Goal: Task Accomplishment & Management: Manage account settings

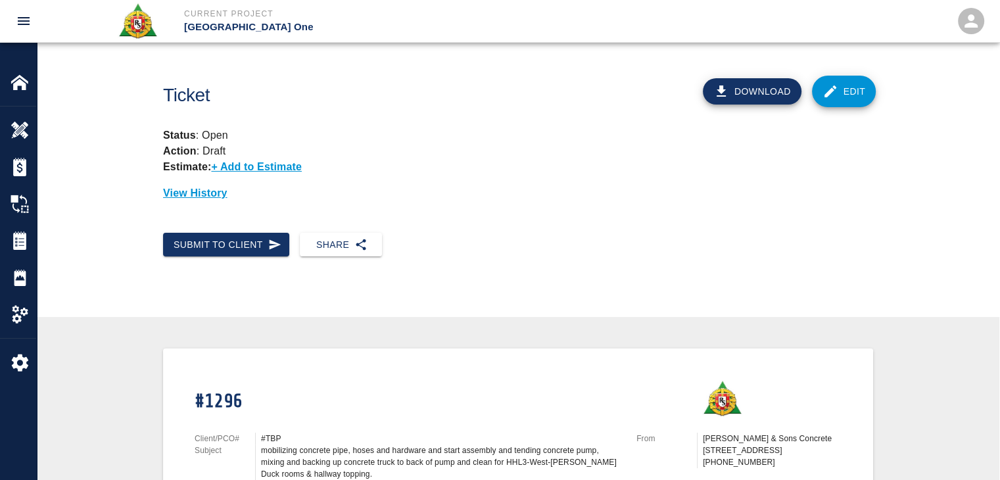
click at [818, 101] on link "Edit" at bounding box center [844, 92] width 64 height 32
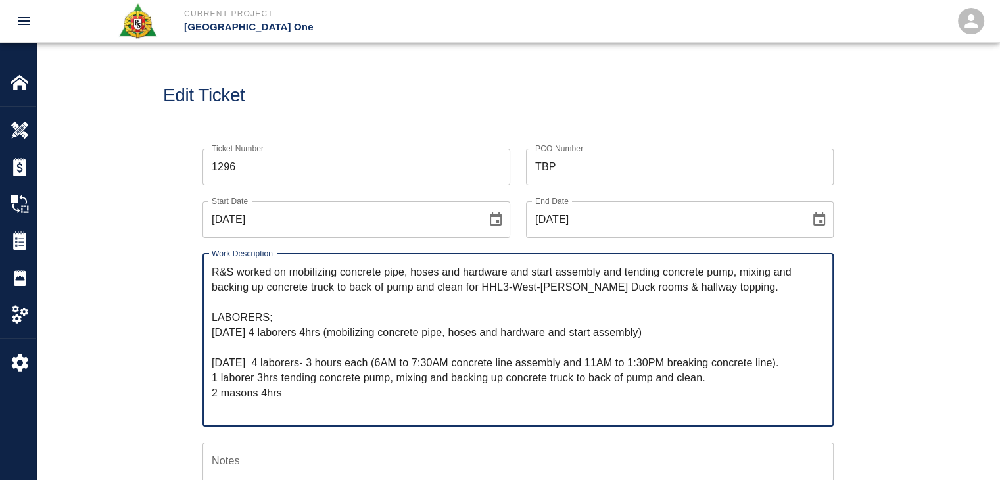
click at [281, 323] on textarea "R&S worked on mobilizing concrete pipe, hoses and hardware and start assembly a…" at bounding box center [518, 339] width 613 height 151
click at [288, 331] on textarea "R&S worked on mobilizing concrete pipe, hoses and hardware and start assembly a…" at bounding box center [518, 339] width 613 height 151
click at [287, 331] on textarea "R&S worked on mobilizing concrete pipe, hoses and hardware and start assembly a…" at bounding box center [518, 339] width 613 height 151
click at [350, 330] on textarea "R&S worked on mobilizing concrete pipe, hoses and hardware and start assembly a…" at bounding box center [518, 339] width 613 height 151
click at [332, 331] on textarea "R&S worked on mobilizing concrete pipe, hoses and hardware and start assembly a…" at bounding box center [518, 339] width 613 height 151
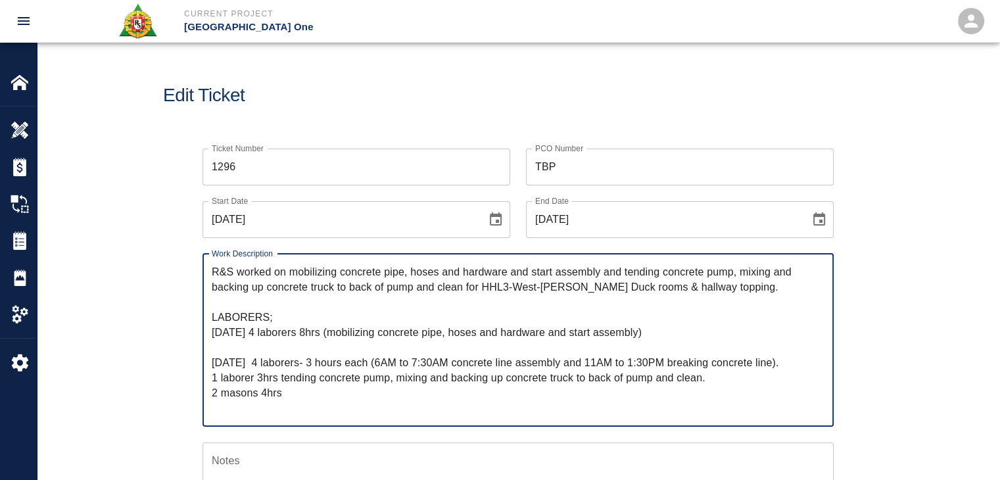
click at [676, 339] on textarea "R&S worked on mobilizing concrete pipe, hoses and hardware and start assembly a…" at bounding box center [518, 339] width 613 height 151
click at [665, 337] on textarea "R&S worked on mobilizing concrete pipe, hoses and hardware and start assembly a…" at bounding box center [518, 339] width 613 height 151
click at [351, 376] on textarea "R&S worked on mobilizing concrete pipe, hoses and hardware and start assembly a…" at bounding box center [518, 339] width 613 height 151
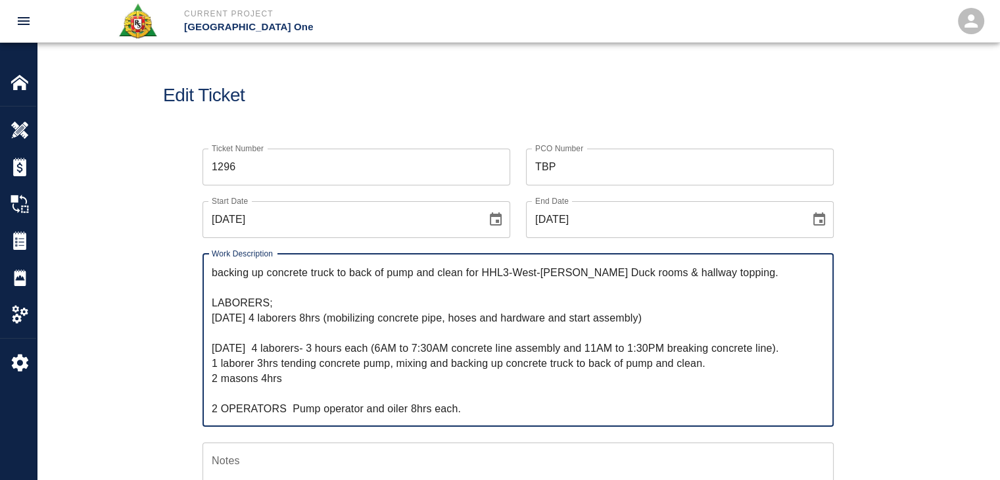
click at [289, 360] on textarea "R&S worked on mobilizing concrete pipe, hoses and hardware and start assembly a…" at bounding box center [518, 339] width 613 height 151
click at [402, 366] on textarea "R&S worked on mobilizing concrete pipe, hoses and hardware and start assembly a…" at bounding box center [518, 339] width 613 height 151
click at [436, 335] on textarea "R&S worked on mobilizing concrete pipe, hoses and hardware and start assembly a…" at bounding box center [518, 339] width 613 height 151
click at [534, 349] on textarea "R&S worked on mobilizing concrete pipe, hoses and hardware and start assembly a…" at bounding box center [518, 339] width 613 height 151
click at [607, 348] on textarea "R&S worked on mobilizing concrete pipe, hoses and hardware and start assembly a…" at bounding box center [518, 339] width 613 height 151
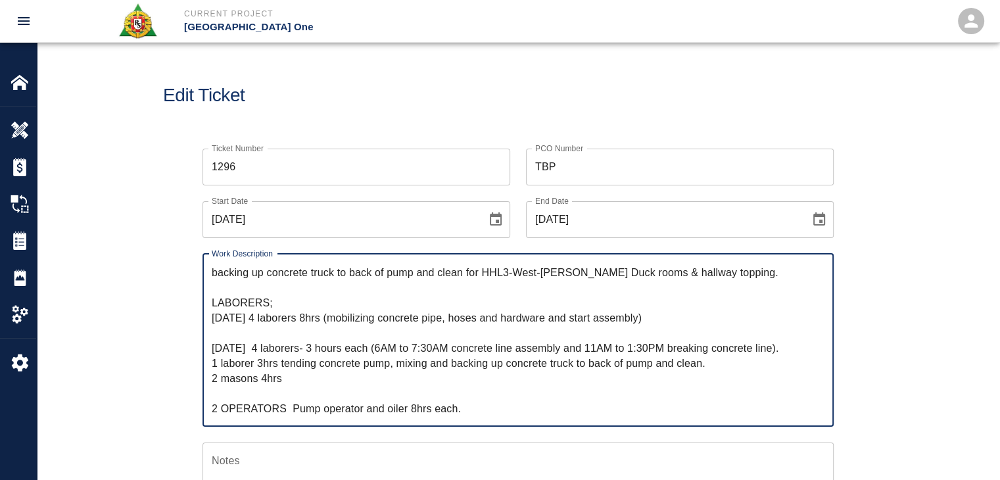
click at [701, 347] on textarea "R&S worked on mobilizing concrete pipe, hoses and hardware and start assembly a…" at bounding box center [518, 339] width 613 height 151
click at [525, 345] on textarea "R&S worked on mobilizing concrete pipe, hoses and hardware and start assembly a…" at bounding box center [518, 339] width 613 height 151
click at [334, 311] on textarea "R&S worked on mobilizing concrete pipe, hoses and hardware and start assembly a…" at bounding box center [518, 339] width 613 height 151
click at [324, 346] on textarea "R&S worked on mobilizing concrete pipe, hoses and hardware and start assembly a…" at bounding box center [518, 339] width 613 height 151
click at [325, 346] on textarea "R&S worked on mobilizing concrete pipe, hoses and hardware and start assembly a…" at bounding box center [518, 339] width 613 height 151
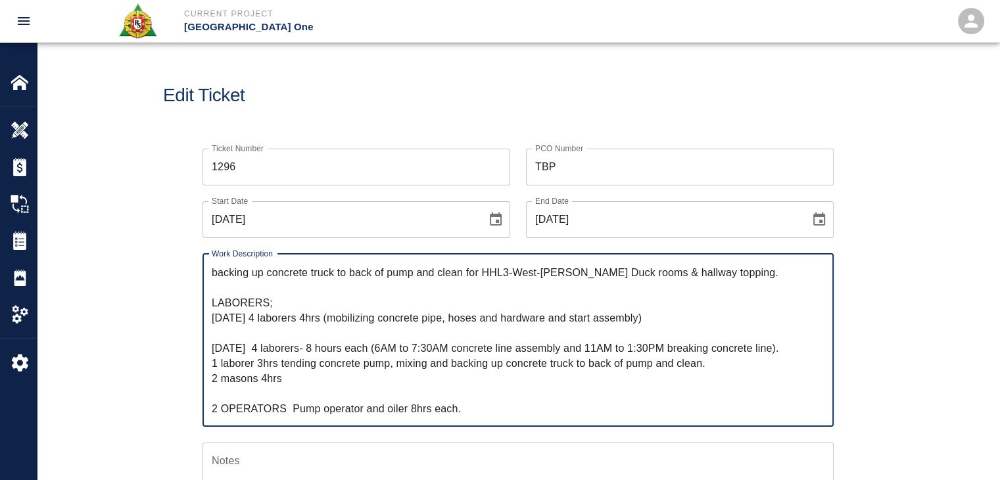
click at [329, 349] on textarea "R&S worked on mobilizing concrete pipe, hoses and hardware and start assembly a…" at bounding box center [518, 339] width 613 height 151
click at [341, 348] on textarea "R&S worked on mobilizing concrete pipe, hoses and hardware and start assembly a…" at bounding box center [518, 339] width 613 height 151
click at [447, 350] on textarea "R&S worked on mobilizing concrete pipe, hoses and hardware and start assembly a…" at bounding box center [518, 339] width 613 height 151
click at [397, 342] on textarea "R&S worked on mobilizing concrete pipe, hoses and hardware and start assembly a…" at bounding box center [518, 339] width 613 height 151
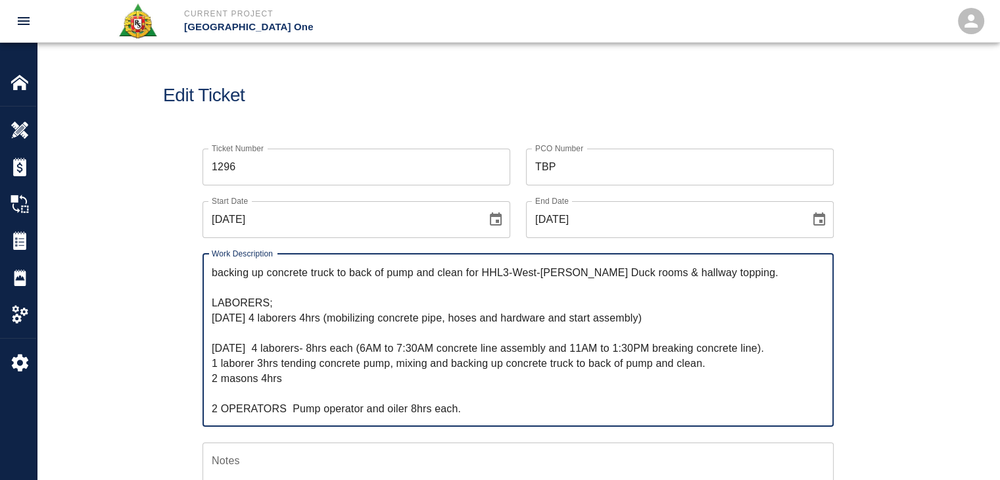
click at [465, 357] on textarea "R&S worked on mobilizing concrete pipe, hoses and hardware and start assembly a…" at bounding box center [518, 339] width 613 height 151
click at [768, 354] on textarea "R&S worked on mobilizing concrete pipe, hoses and hardware and start assembly a…" at bounding box center [518, 339] width 613 height 151
drag, startPoint x: 770, startPoint y: 345, endPoint x: 569, endPoint y: 346, distance: 201.1
click at [569, 346] on textarea "R&S worked on mobilizing concrete pipe, hoses and hardware and start assembly a…" at bounding box center [518, 339] width 613 height 151
click at [600, 346] on textarea "R&S worked on mobilizing concrete pipe, hoses and hardware and start assembly a…" at bounding box center [518, 339] width 613 height 151
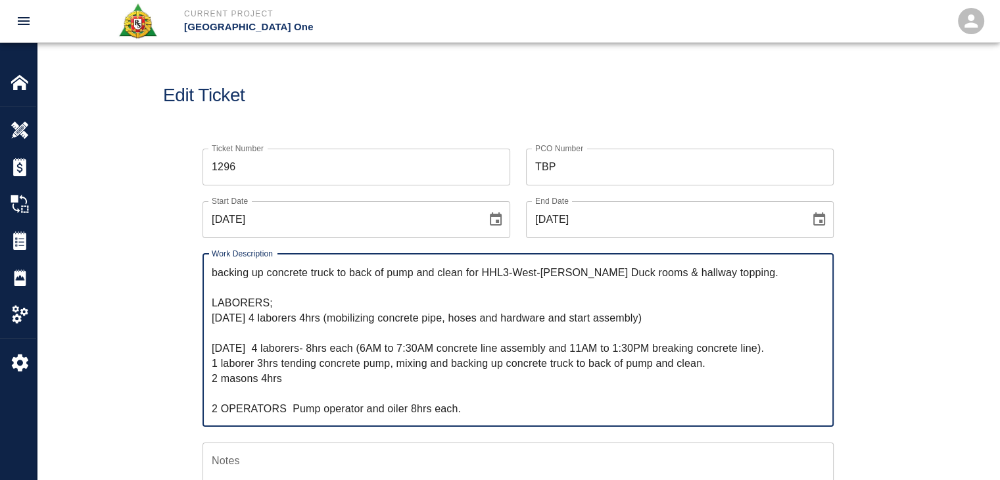
click at [687, 337] on textarea "R&S worked on mobilizing concrete pipe, hoses and hardware and start assembly a…" at bounding box center [518, 339] width 613 height 151
click at [728, 348] on textarea "R&S worked on mobilizing concrete pipe, hoses and hardware and start assembly a…" at bounding box center [518, 339] width 613 height 151
click at [770, 348] on textarea "R&S worked on mobilizing concrete pipe, hoses and hardware and start assembly a…" at bounding box center [518, 339] width 613 height 151
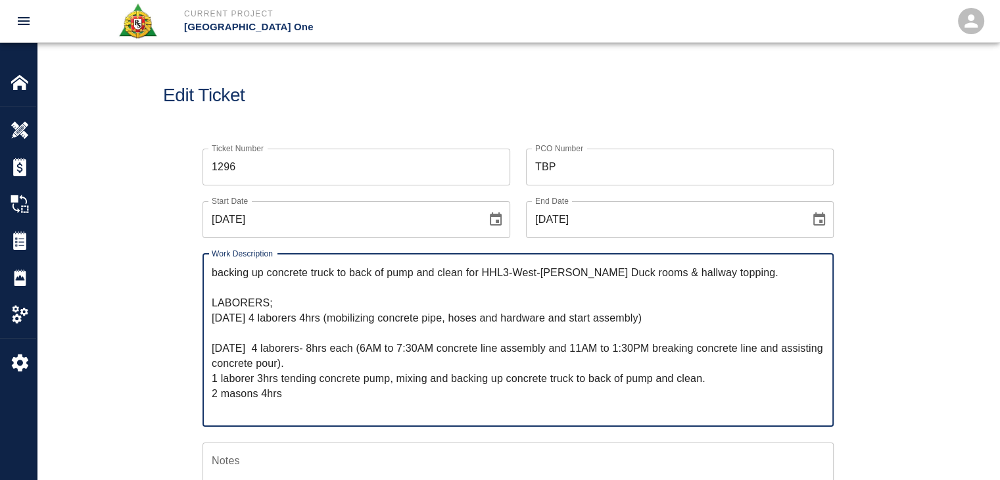
click at [334, 372] on textarea "R&S worked on mobilizing concrete pipe, hoses and hardware and start assembly a…" at bounding box center [518, 339] width 613 height 151
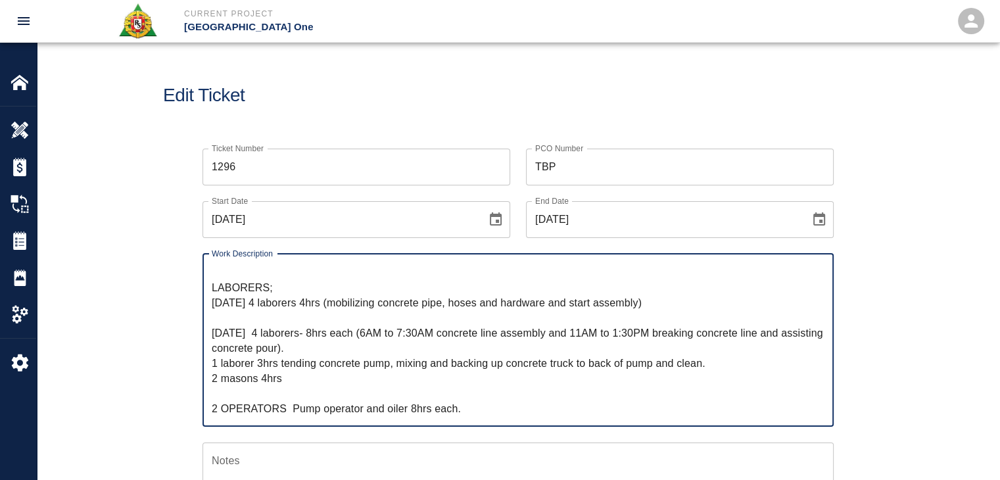
click at [278, 379] on textarea "R&S worked on mobilizing concrete pipe, hoses and hardware and start assembly a…" at bounding box center [518, 339] width 613 height 151
click at [338, 382] on textarea "R&S worked on mobilizing concrete pipe, hoses and hardware and start assembly a…" at bounding box center [518, 339] width 613 height 151
click at [264, 377] on textarea "R&S worked on mobilizing concrete pipe, hoses and hardware and start assembly a…" at bounding box center [518, 339] width 613 height 151
click at [302, 377] on textarea "R&S worked on mobilizing concrete pipe, hoses and hardware and start assembly a…" at bounding box center [518, 339] width 613 height 151
click at [216, 382] on textarea "R&S worked on mobilizing concrete pipe, hoses and hardware and start assembly a…" at bounding box center [518, 339] width 613 height 151
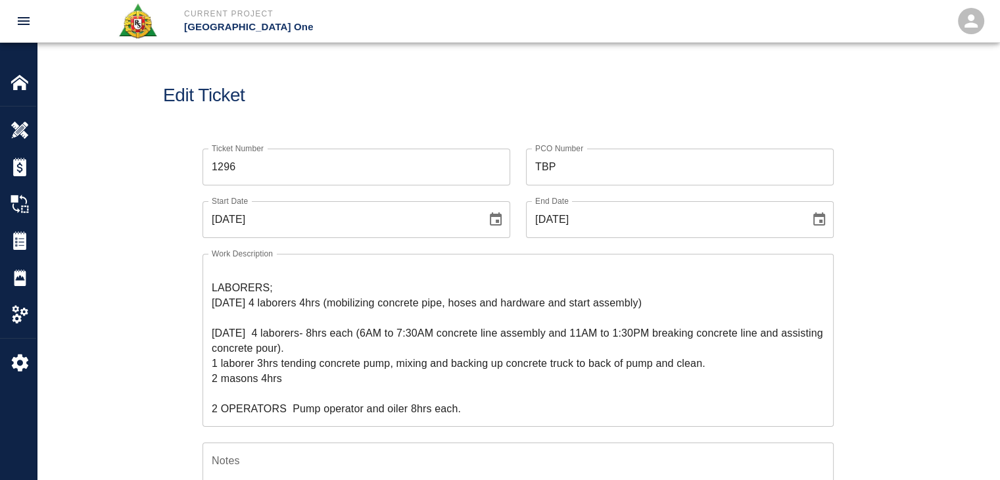
click at [189, 376] on div "Work Description R&S worked on mobilizing concrete pipe, hoses and hardware and…" at bounding box center [510, 332] width 647 height 189
click at [346, 323] on textarea "R&S worked on mobilizing concrete pipe, hoses and hardware and start assembly a…" at bounding box center [518, 339] width 613 height 151
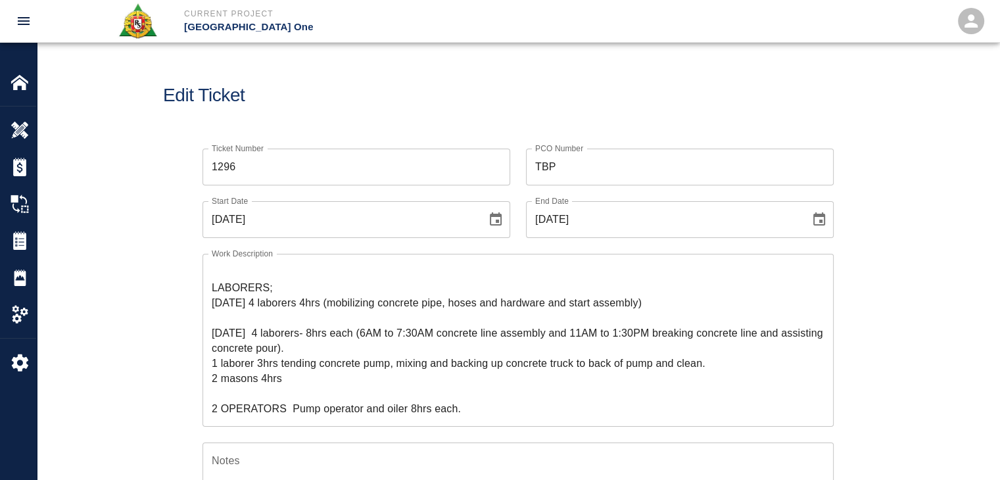
click at [326, 348] on textarea "R&S worked on mobilizing concrete pipe, hoses and hardware and start assembly a…" at bounding box center [518, 339] width 613 height 151
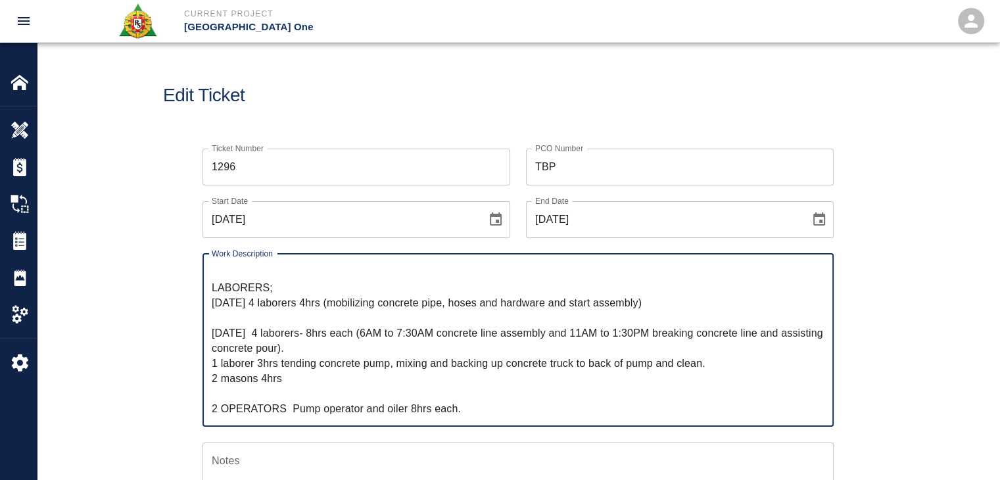
click at [333, 348] on textarea "R&S worked on mobilizing concrete pipe, hoses and hardware and start assembly a…" at bounding box center [518, 339] width 613 height 151
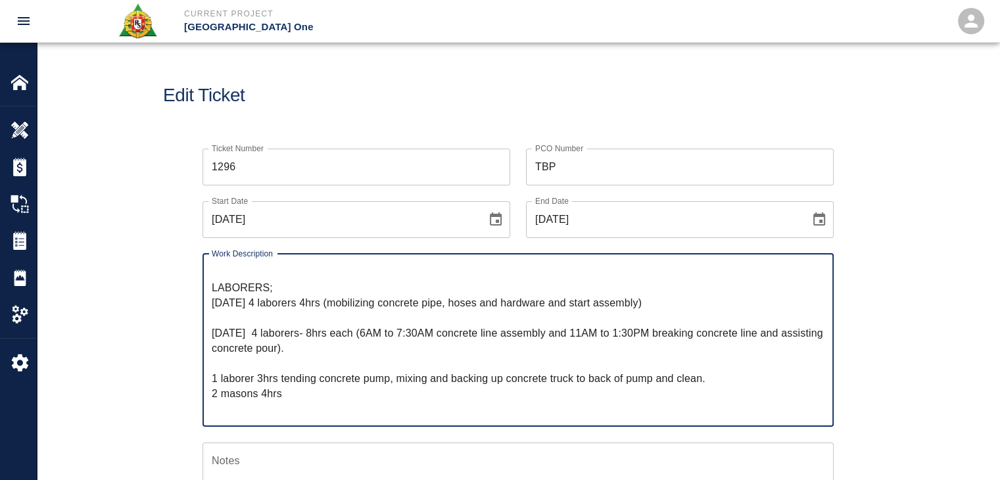
click at [289, 387] on textarea "R&S worked on mobilizing concrete pipe, hoses and hardware and start assembly a…" at bounding box center [518, 339] width 613 height 151
click at [216, 392] on textarea "R&S worked on mobilizing concrete pipe, hoses and hardware and start assembly a…" at bounding box center [518, 339] width 613 height 151
type textarea "R&S worked on mobilizing concrete pipe, hoses and hardware and start assembly a…"
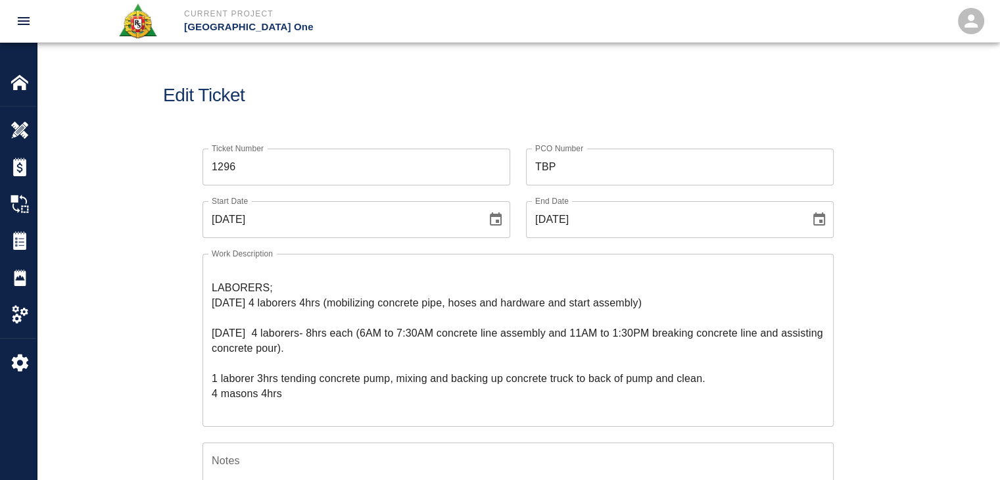
scroll to position [45, 0]
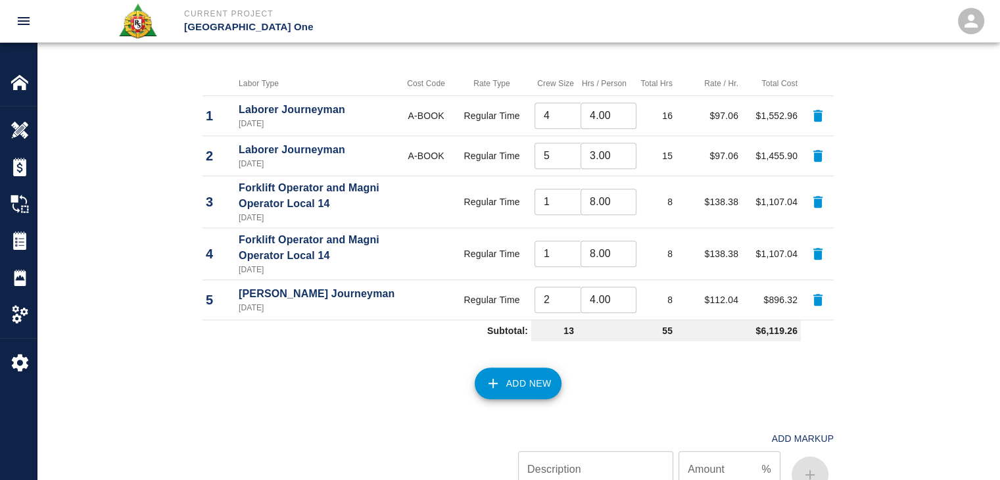
scroll to position [1032, 0]
click at [547, 302] on input "2" at bounding box center [562, 300] width 56 height 26
type input "4"
click at [553, 162] on input "5" at bounding box center [562, 156] width 56 height 26
click at [154, 235] on div "Labor Labor Type Cost Code Rate Type Crew Size Hrs / Person Total Hrs Rate / Hr…" at bounding box center [518, 267] width 962 height 525
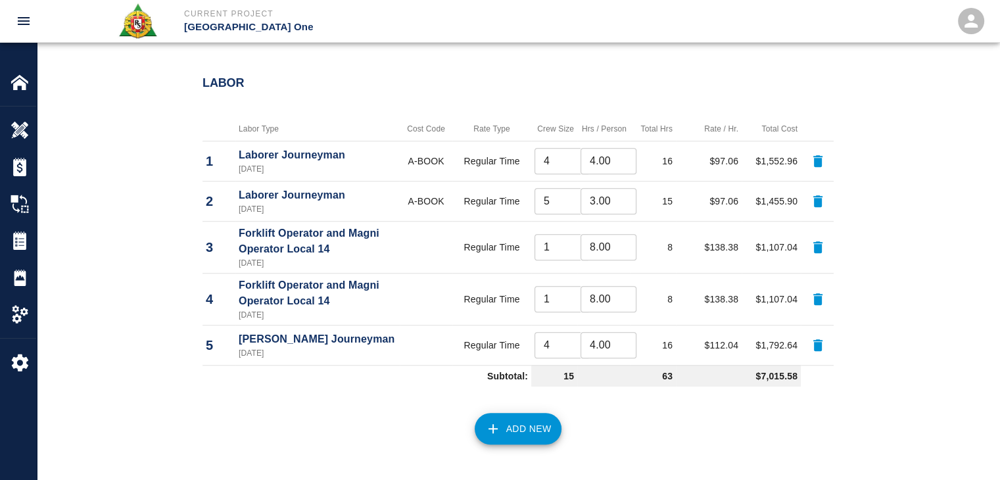
scroll to position [989, 0]
click at [544, 201] on input "5" at bounding box center [562, 200] width 56 height 26
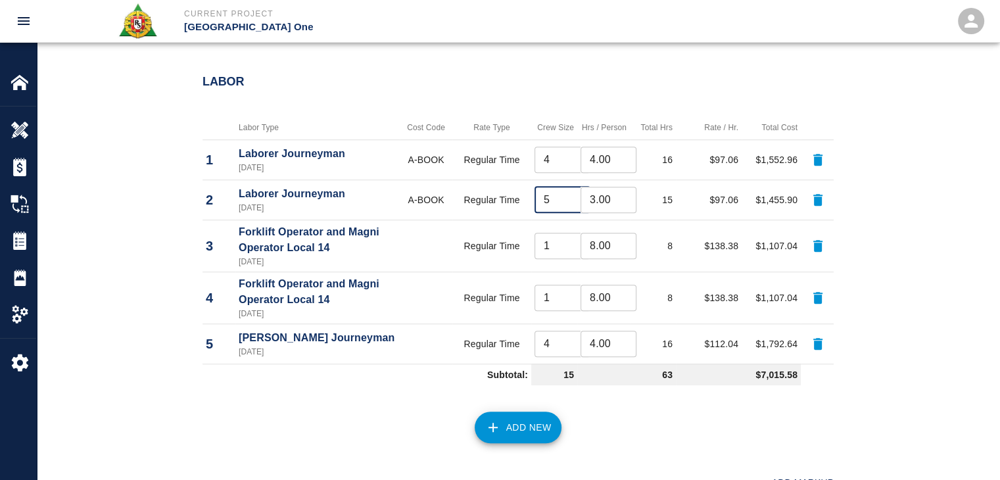
click at [554, 201] on input "5" at bounding box center [562, 200] width 56 height 26
type input "4"
click at [608, 198] on input "3.00" at bounding box center [608, 200] width 56 height 26
type input "3"
type input "8"
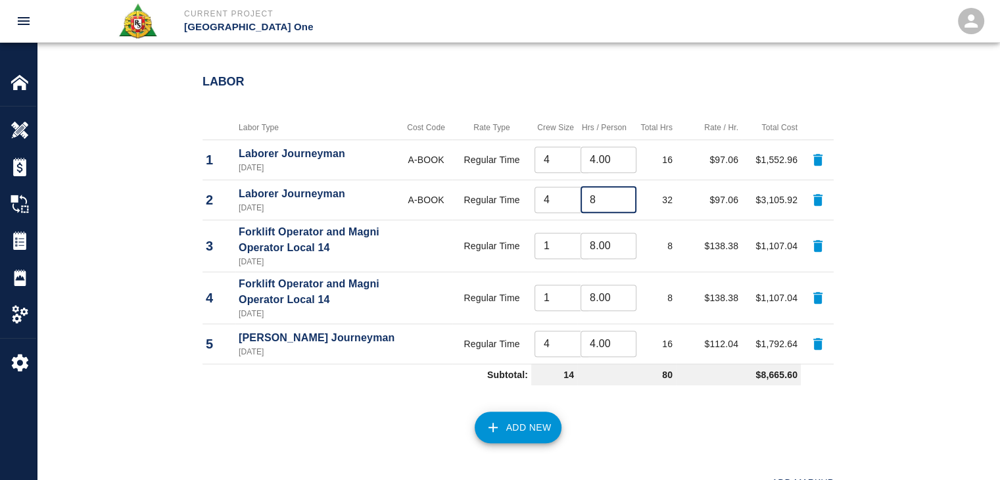
click at [388, 415] on div "Add New" at bounding box center [510, 419] width 647 height 58
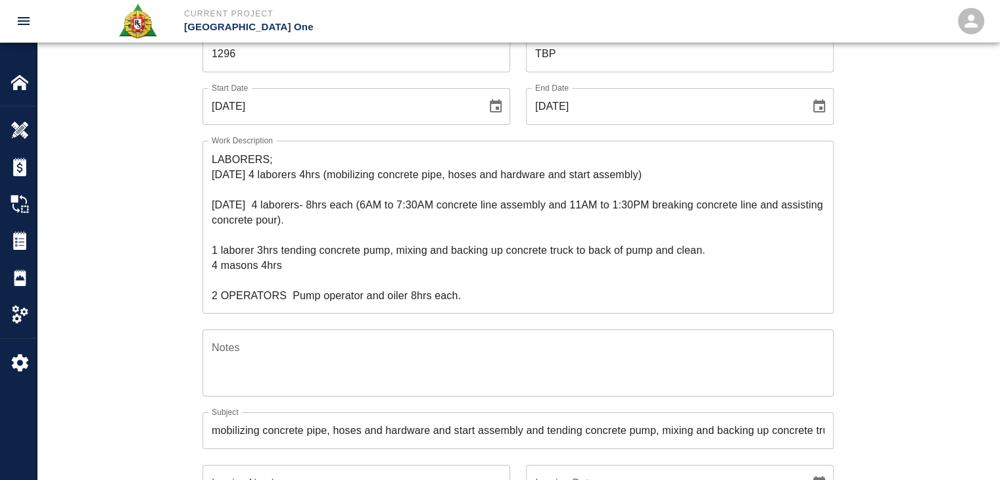
scroll to position [0, 0]
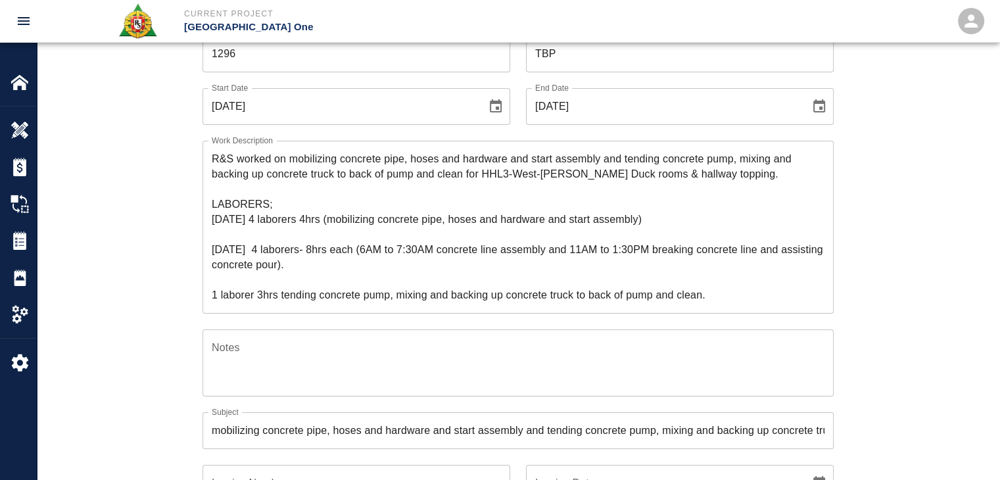
click at [219, 233] on textarea "R&S worked on mobilizing concrete pipe, hoses and hardware and start assembly a…" at bounding box center [518, 226] width 613 height 151
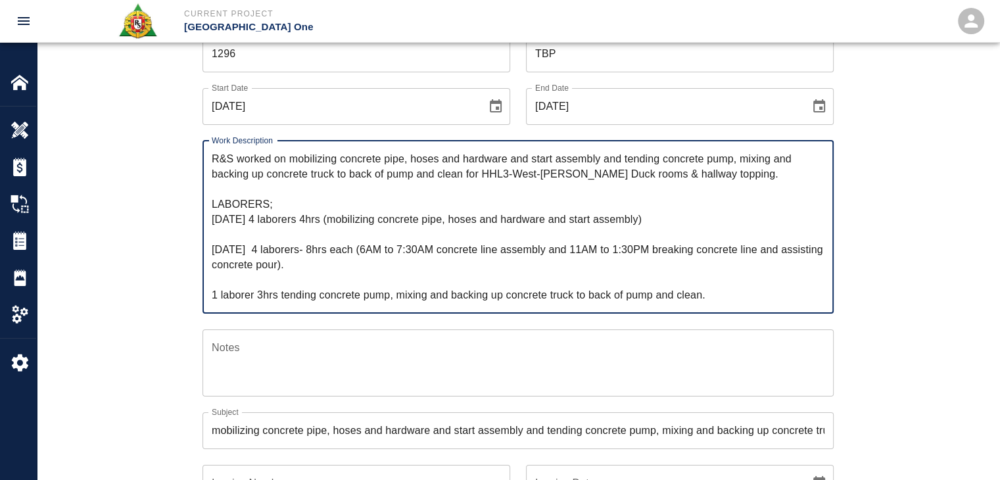
click at [177, 264] on div "Ticket Number 1296 Ticket Number PCO Number TBP PCO Number Start Date [DATE] St…" at bounding box center [518, 464] width 710 height 889
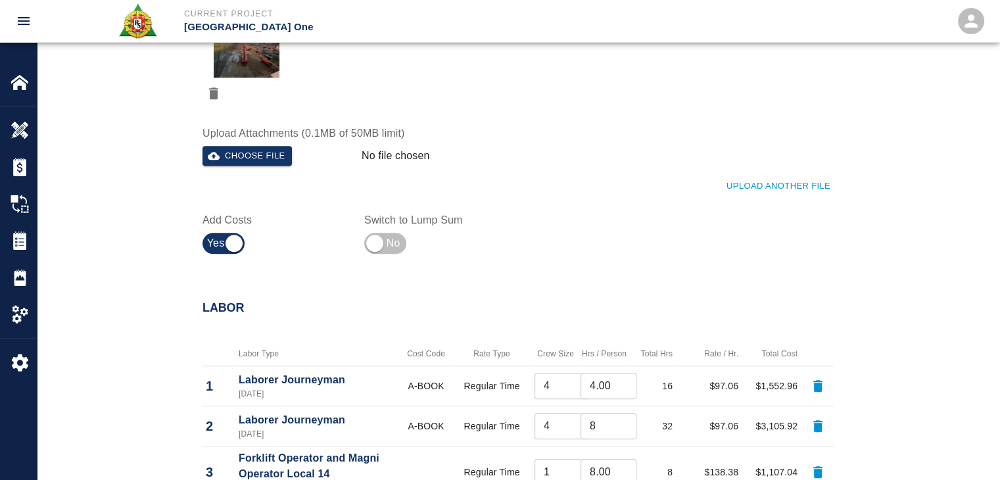
scroll to position [1054, 0]
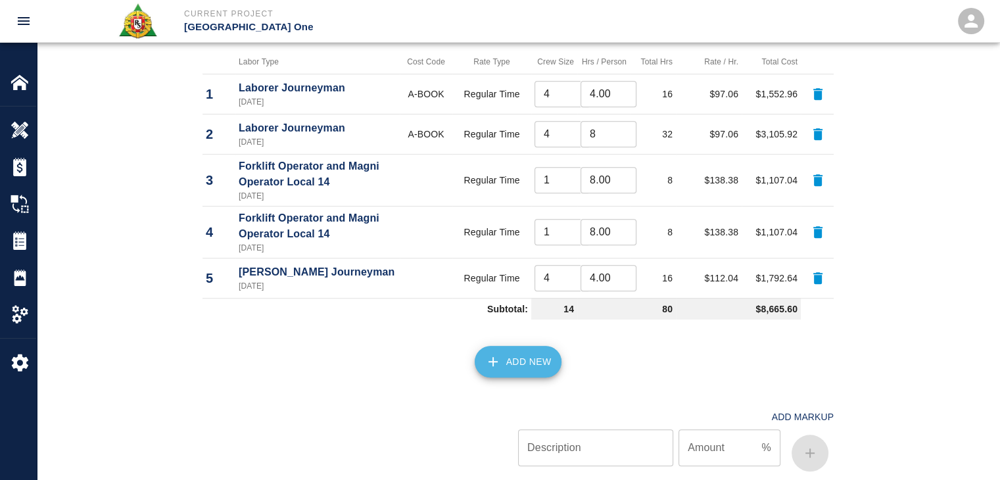
click at [491, 367] on icon "button" at bounding box center [493, 362] width 16 height 16
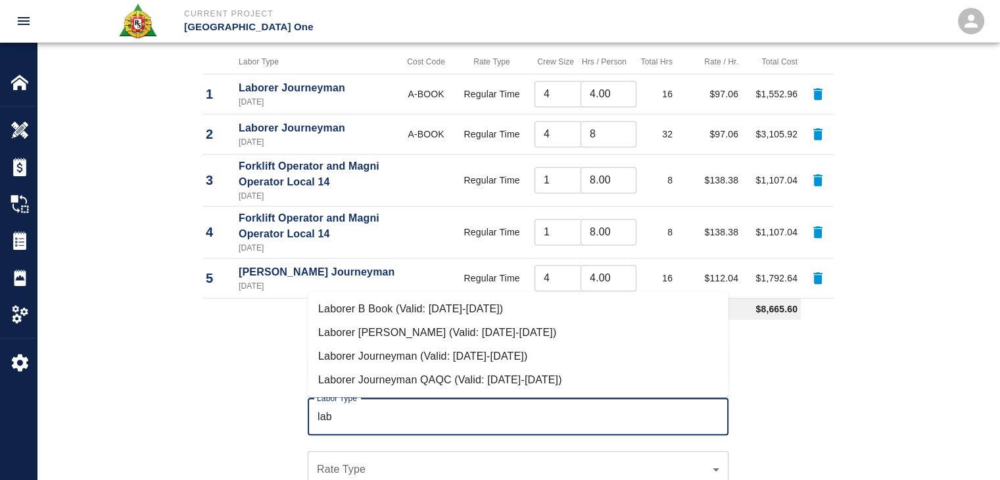
click at [462, 360] on li "Laborer Journeyman (Valid: [DATE]-[DATE])" at bounding box center [518, 356] width 421 height 24
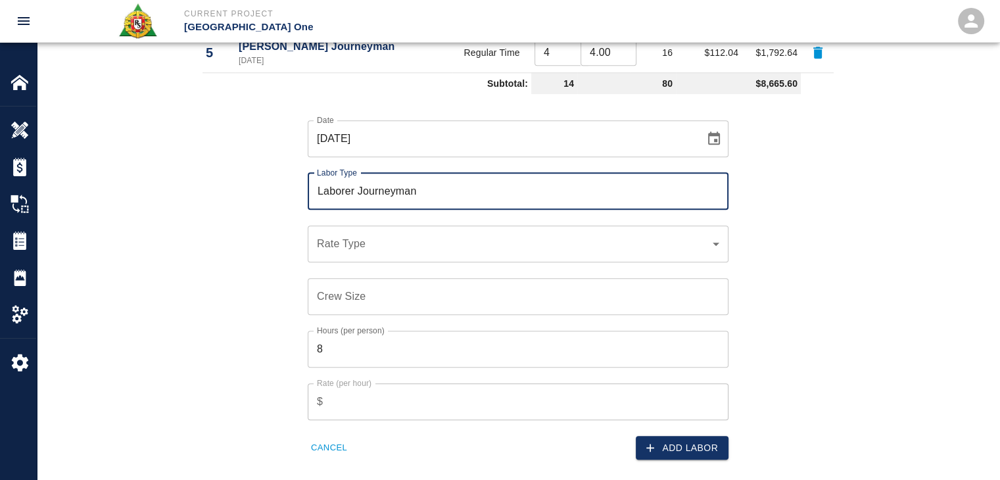
scroll to position [1283, 0]
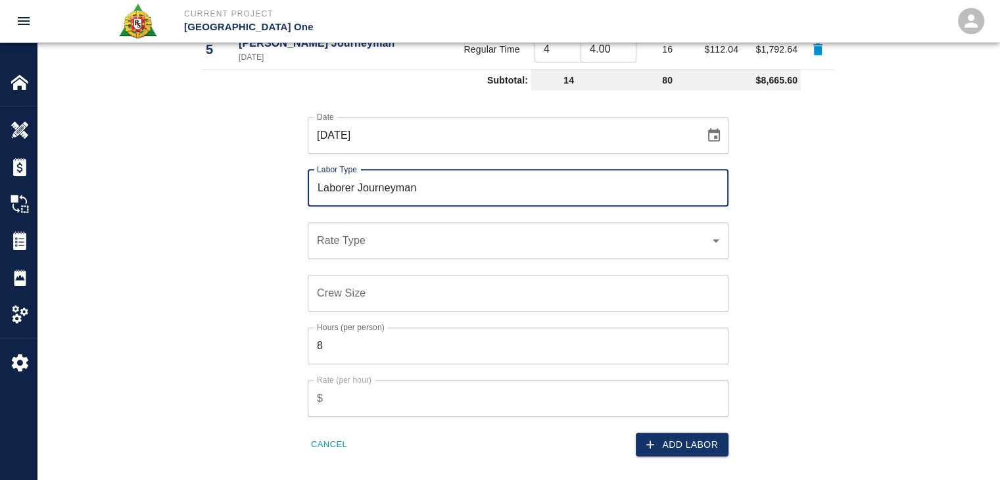
type input "Laborer Journeyman"
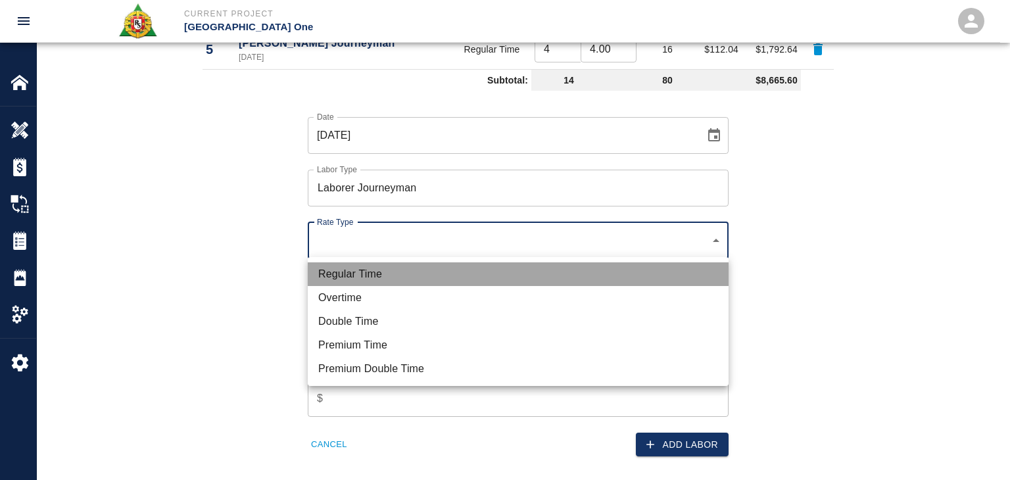
click at [364, 266] on li "Regular Time" at bounding box center [518, 274] width 421 height 24
type input "rate_rt"
type input "97.06"
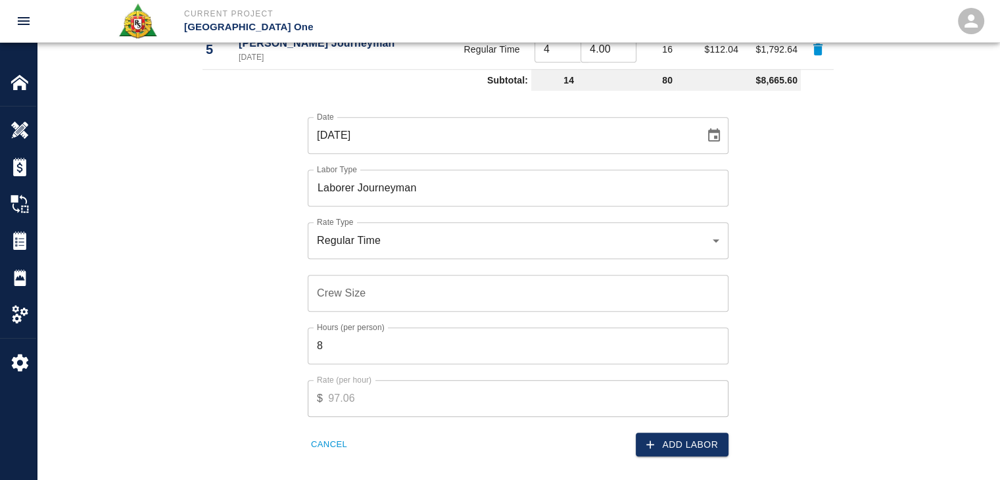
click at [377, 305] on input "Crew Size" at bounding box center [518, 293] width 421 height 37
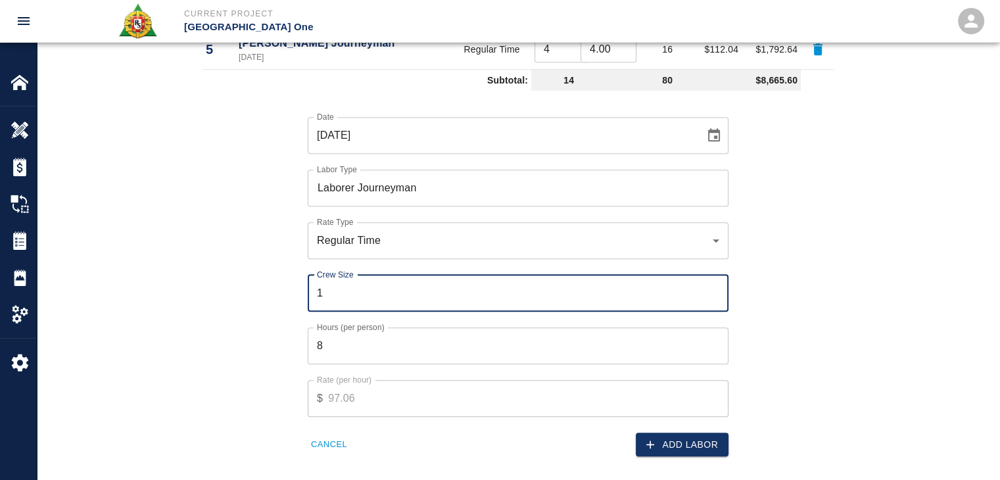
type input "1"
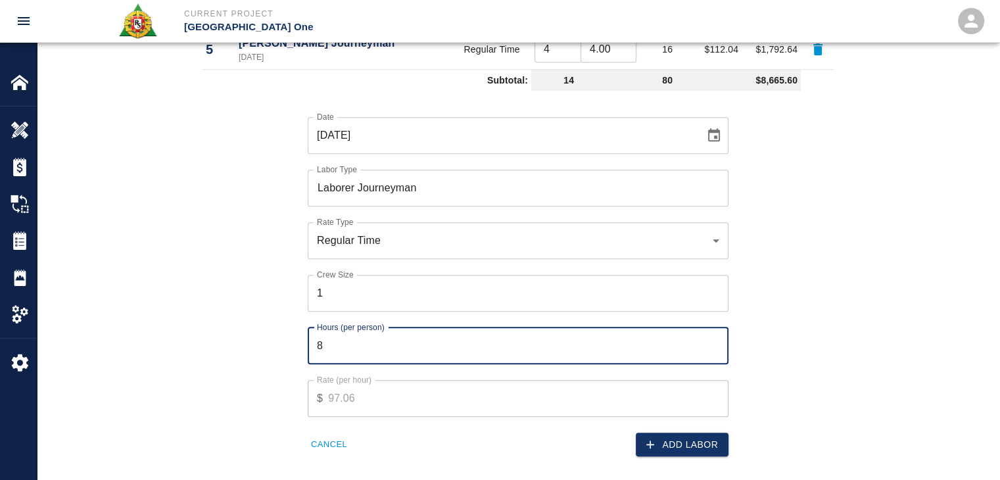
click at [371, 351] on input "8" at bounding box center [518, 345] width 421 height 37
type input "3"
click at [675, 451] on button "Add Labor" at bounding box center [682, 444] width 93 height 24
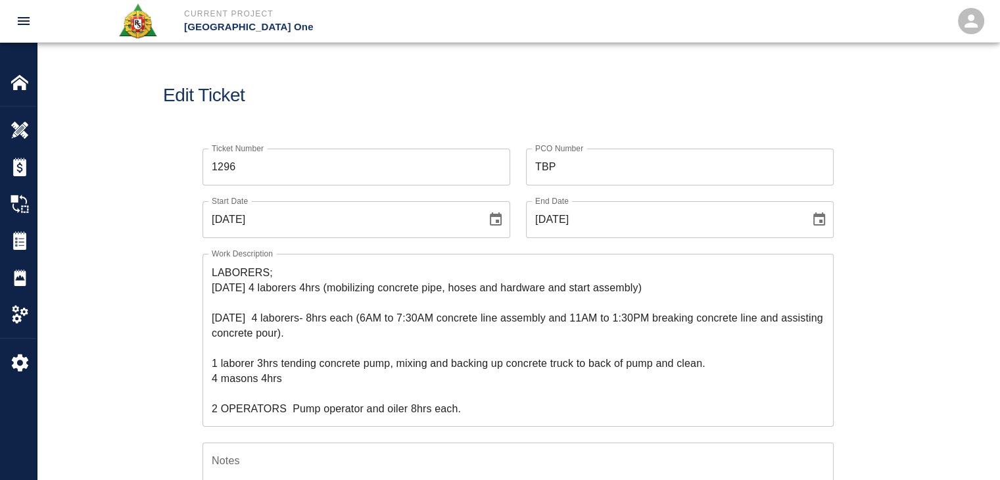
scroll to position [0, 0]
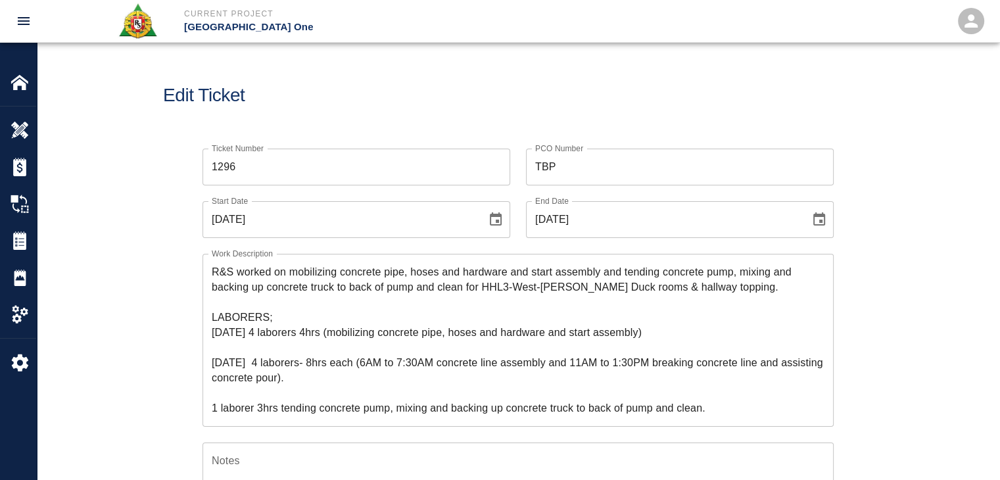
click at [332, 108] on div "Edit Ticket" at bounding box center [518, 96] width 962 height 106
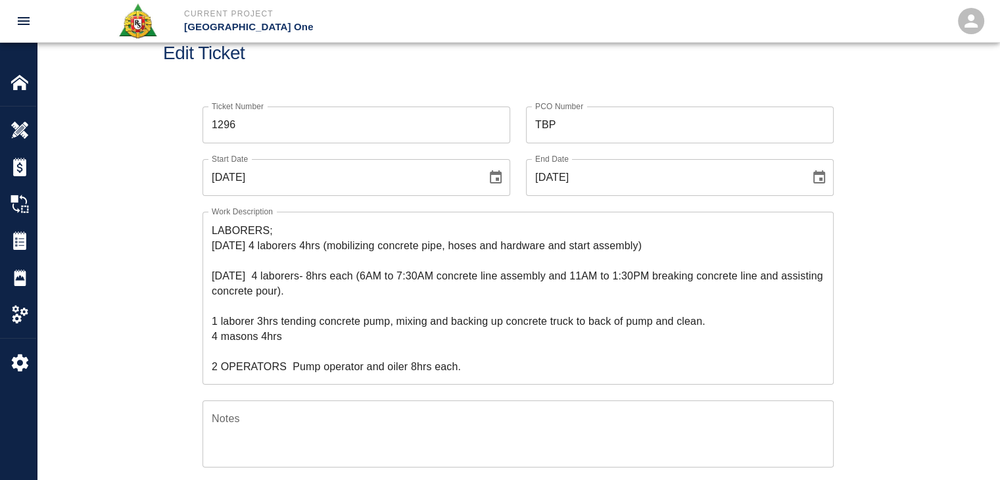
scroll to position [49, 0]
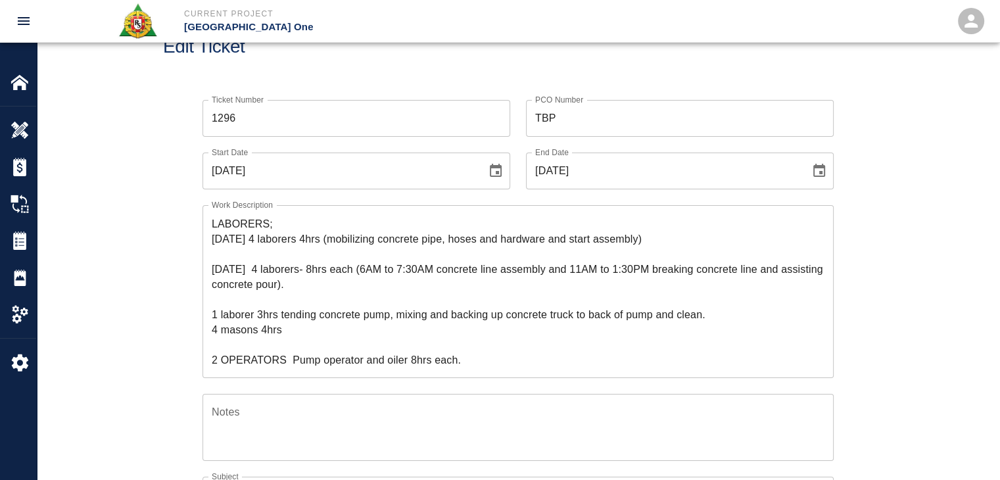
click at [334, 303] on textarea "R&S worked on mobilizing concrete pipe, hoses and hardware and start assembly a…" at bounding box center [518, 291] width 613 height 151
click at [328, 369] on div "R&S worked on mobilizing concrete pipe, hoses and hardware and start assembly a…" at bounding box center [517, 291] width 631 height 173
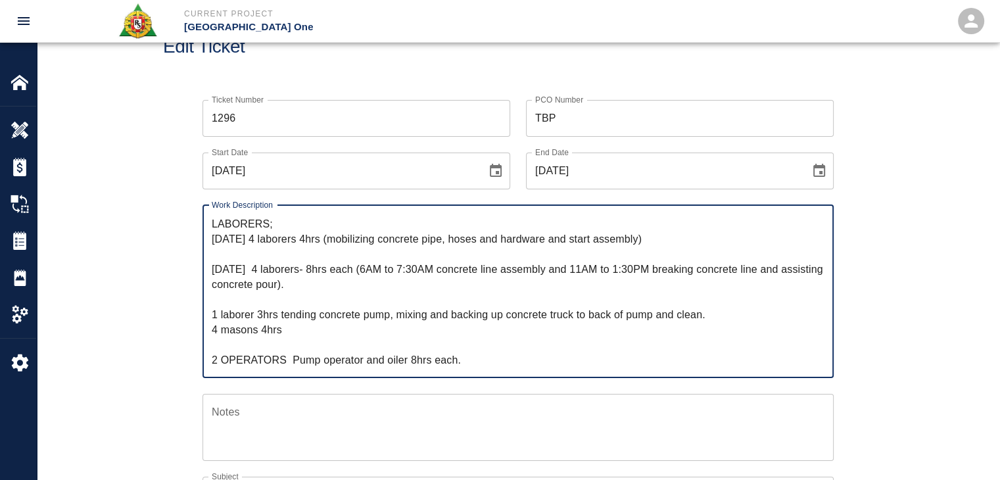
click at [220, 323] on textarea "R&S worked on mobilizing concrete pipe, hoses and hardware and start assembly a…" at bounding box center [518, 291] width 613 height 151
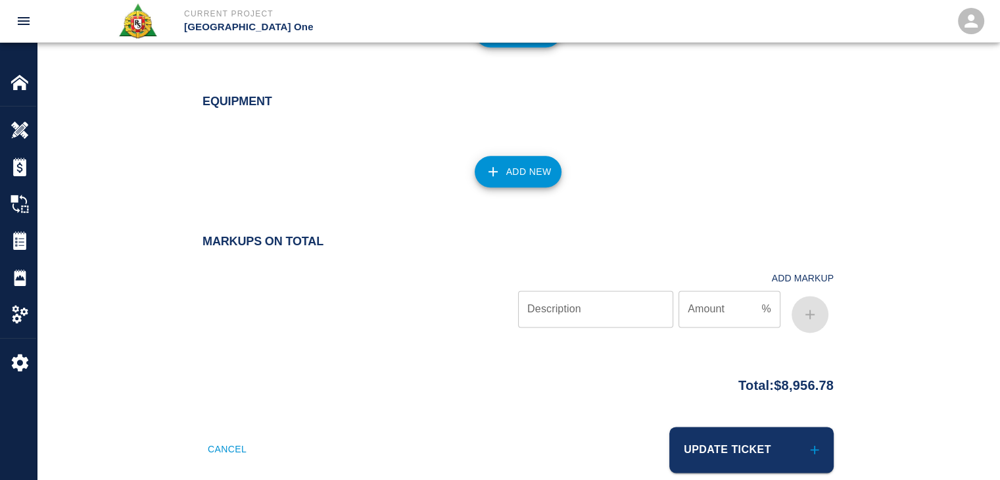
scroll to position [1681, 0]
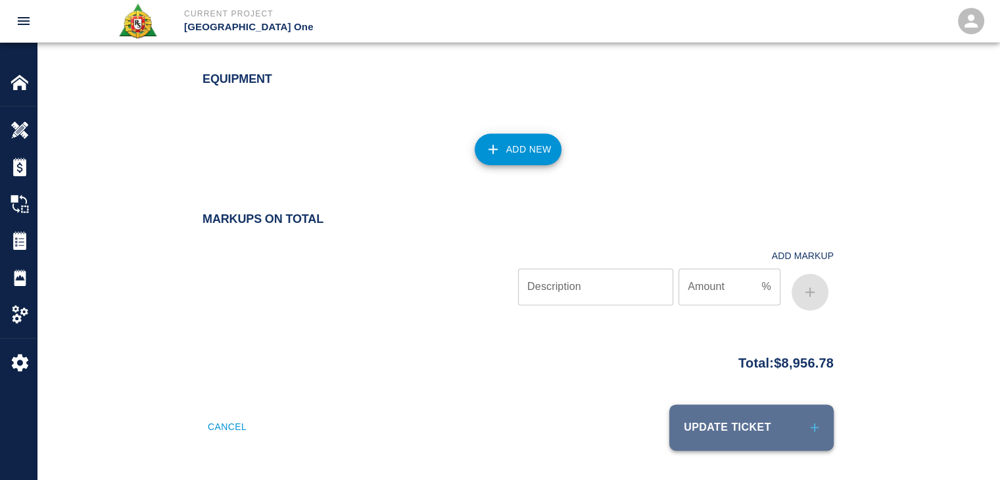
click at [713, 413] on button "Update Ticket" at bounding box center [751, 427] width 164 height 46
